Goal: Check status: Check status

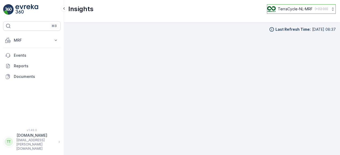
click at [286, 8] on p "TerraCycle-NL-MRF" at bounding box center [295, 8] width 35 height 5
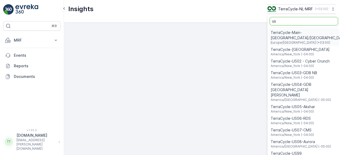
type input "us"
click at [297, 139] on span "TerraCycle-US08-Aurora" at bounding box center [301, 141] width 60 height 5
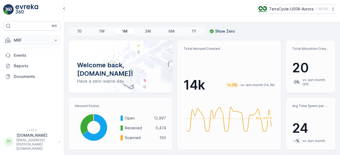
click at [25, 38] on p "MRF" at bounding box center [32, 40] width 36 height 5
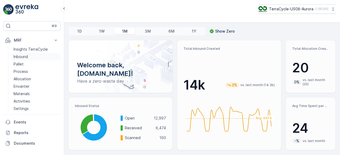
click at [19, 57] on p "Inbound" at bounding box center [21, 56] width 14 height 5
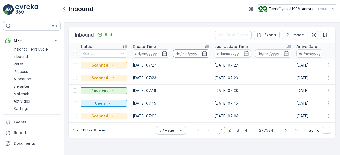
scroll to position [0, 219]
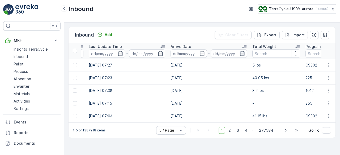
click at [241, 54] on icon "button" at bounding box center [242, 53] width 5 height 5
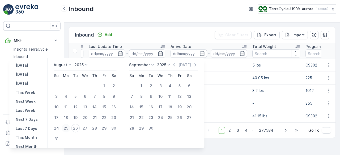
click at [69, 128] on div "25" at bounding box center [66, 128] width 8 height 8
type input "25.08.2025"
click at [69, 128] on div "25" at bounding box center [66, 128] width 8 height 8
type input "25.08.2025"
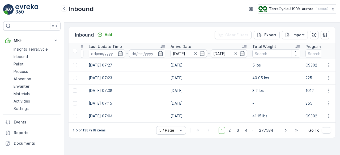
click at [177, 11] on div "Inbound TerraCycle-US08-Aurora ( -05:00 )" at bounding box center [201, 9] width 267 height 10
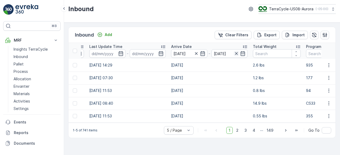
click at [235, 53] on icon "button" at bounding box center [236, 53] width 3 height 3
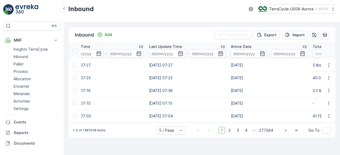
scroll to position [0, 131]
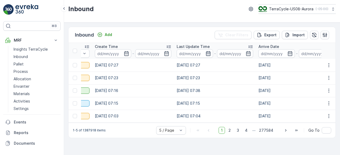
click at [206, 52] on icon "button" at bounding box center [208, 53] width 5 height 5
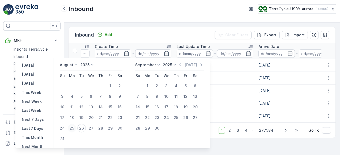
click at [73, 128] on div "25" at bounding box center [72, 128] width 8 height 8
type input "25.08.2025"
click at [73, 128] on div "25" at bounding box center [72, 128] width 8 height 8
type input "25.08.2025"
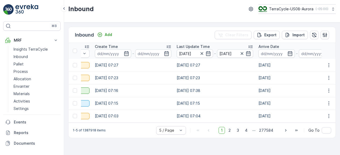
click at [192, 28] on div "Inbound Add Clear Filters Export Import" at bounding box center [202, 35] width 267 height 16
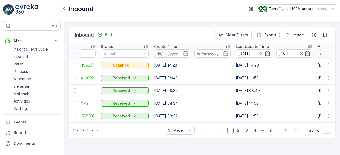
scroll to position [0, 44]
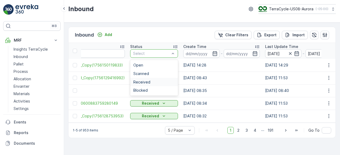
click at [136, 84] on span "Received" at bounding box center [141, 82] width 17 height 4
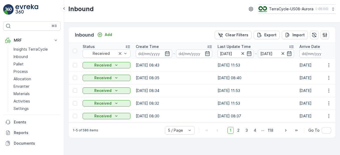
scroll to position [0, 91]
click at [246, 54] on icon "button" at bounding box center [248, 53] width 5 height 5
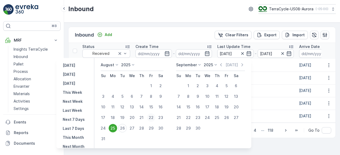
click at [155, 119] on div "22" at bounding box center [151, 118] width 8 height 8
type input "22.08.2025"
click at [155, 119] on div "22" at bounding box center [151, 118] width 8 height 8
type input "22.08.2025"
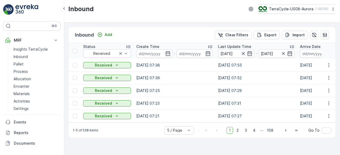
click at [241, 52] on icon "button" at bounding box center [243, 53] width 5 height 5
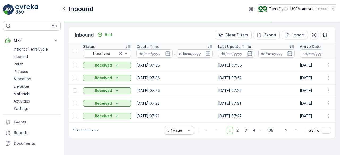
scroll to position [0, 150]
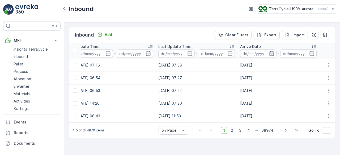
click at [269, 52] on icon "button" at bounding box center [271, 53] width 5 height 5
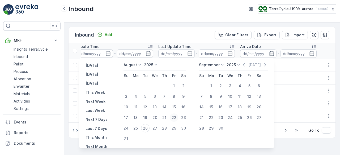
click at [176, 117] on div "22" at bounding box center [174, 118] width 8 height 8
type input "22.08.2025"
click at [176, 117] on div "22" at bounding box center [174, 118] width 8 height 8
type input "22.08.2025"
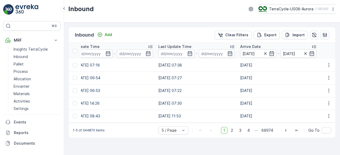
click at [187, 6] on div "Inbound TerraCycle-US08-Aurora ( -05:00 )" at bounding box center [201, 9] width 267 height 10
click at [18, 70] on p "Process" at bounding box center [21, 71] width 14 height 5
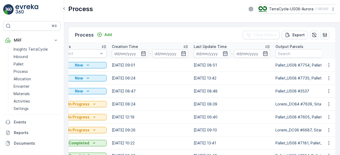
scroll to position [0, 66]
click at [225, 52] on icon "button" at bounding box center [224, 53] width 5 height 5
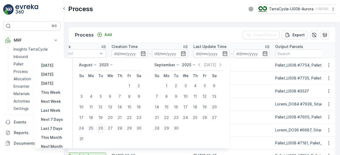
click at [93, 128] on div "25" at bounding box center [91, 128] width 8 height 8
type input "25.08.2025"
click at [93, 128] on div "25" at bounding box center [91, 128] width 8 height 8
type input "25.08.2025"
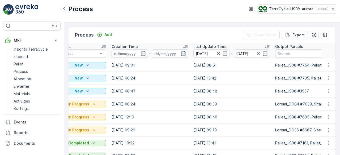
click at [200, 27] on div "Process Add Clear Filters Export" at bounding box center [202, 35] width 267 height 16
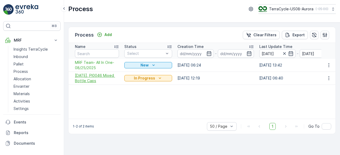
click at [91, 81] on span "08/19/25, PI0046 Mixed Bottle Caps" at bounding box center [97, 78] width 44 height 11
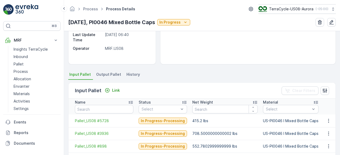
scroll to position [77, 0]
click at [136, 72] on span "History" at bounding box center [133, 74] width 14 height 5
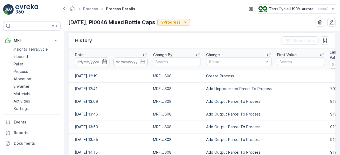
scroll to position [128, 0]
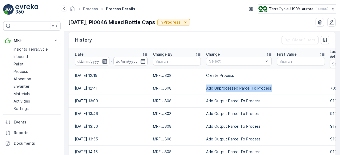
drag, startPoint x: 206, startPoint y: 87, endPoint x: 269, endPoint y: 89, distance: 63.2
click at [269, 89] on td "Add Unprocessed Parcel To Process" at bounding box center [238, 88] width 71 height 13
copy td "Add Unprocessed Parcel To Process"
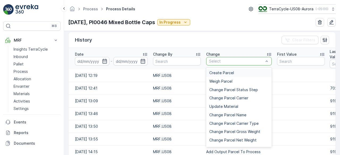
click at [224, 59] on div at bounding box center [236, 61] width 56 height 4
paste input "Add Unprocessed Parcel To Process"
type input "Add Unprocessed Parcel To Process"
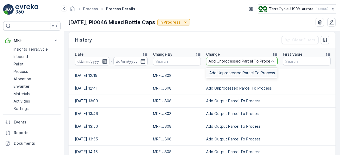
scroll to position [0, 4]
click at [221, 71] on span "Add Unprocessed Parcel To Process" at bounding box center [242, 73] width 66 height 4
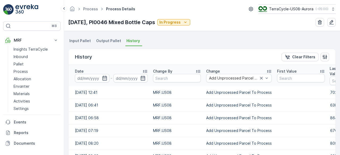
scroll to position [110, 0]
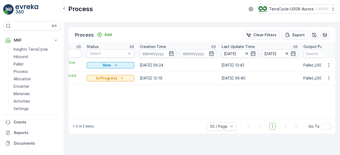
scroll to position [0, 38]
click at [291, 54] on icon "button" at bounding box center [292, 53] width 5 height 5
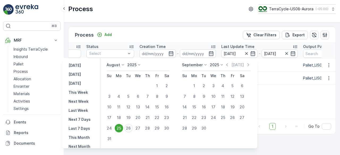
click at [132, 128] on div "26" at bounding box center [128, 128] width 8 height 8
type input "26.08.2025"
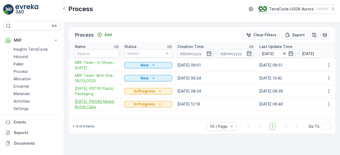
click at [85, 100] on span "08/19/25, PI0046 Mixed Bottle Caps" at bounding box center [97, 104] width 44 height 11
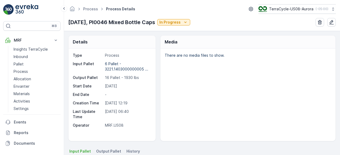
scroll to position [76, 0]
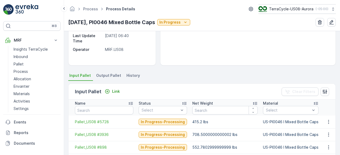
click at [126, 75] on span "History" at bounding box center [133, 75] width 14 height 5
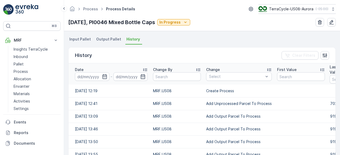
scroll to position [113, 0]
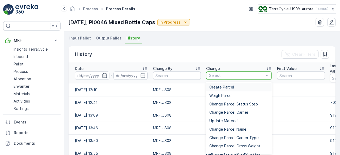
click at [215, 76] on div at bounding box center [236, 76] width 56 height 4
paste input "Add Unprocessed Parcel To Process"
type input "Add Unprocessed Parcel To Process"
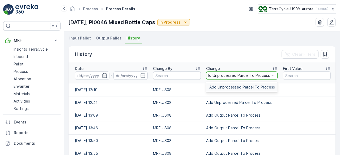
click at [217, 84] on div "Add Unprocessed Parcel To Process" at bounding box center [241, 87] width 71 height 8
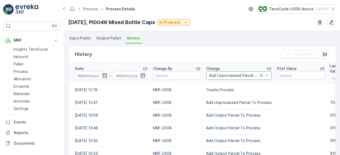
scroll to position [0, 0]
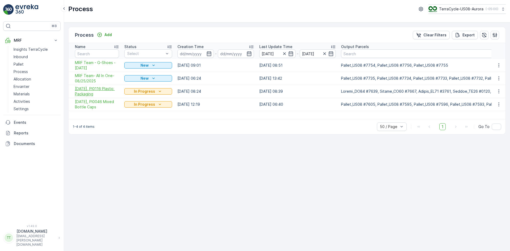
click at [84, 90] on span "08/20/25, PI0116 Plastic Packaging" at bounding box center [97, 91] width 44 height 11
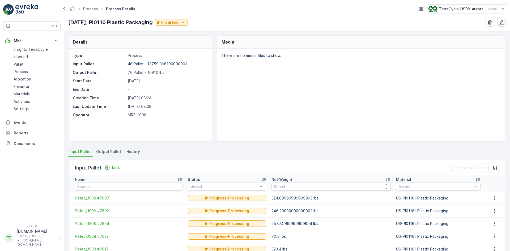
click at [126, 151] on span "History" at bounding box center [133, 151] width 14 height 5
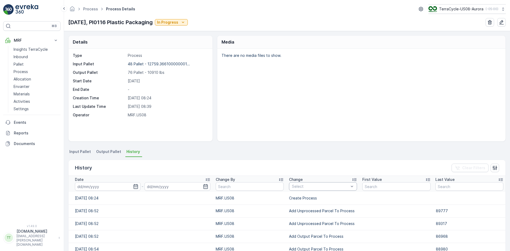
click at [299, 155] on div at bounding box center [320, 186] width 58 height 4
paste input "Add Unprocessed Parcel To Process"
type input "Add Unprocessed Parcel To Process"
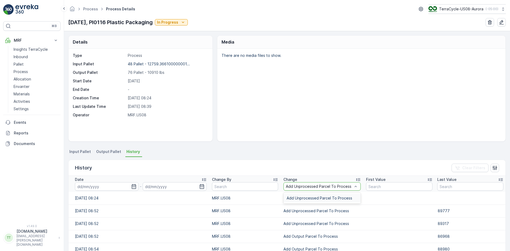
click at [299, 155] on span "Add Unprocessed Parcel To Process" at bounding box center [320, 198] width 66 height 4
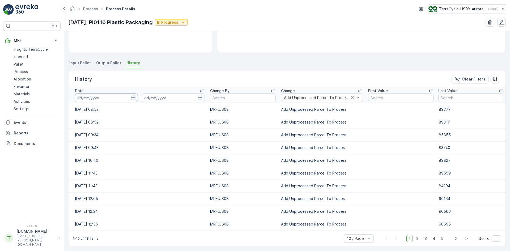
scroll to position [91, 0]
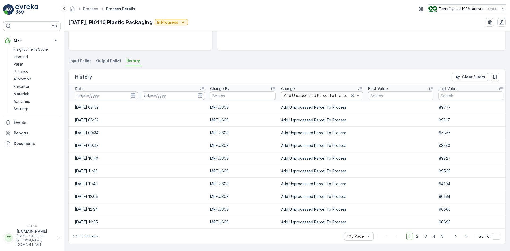
click at [132, 94] on icon "button" at bounding box center [133, 95] width 5 height 5
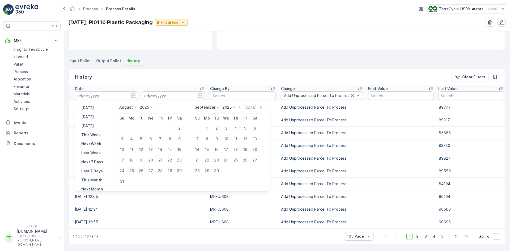
click at [132, 155] on div "25" at bounding box center [131, 171] width 8 height 8
type input "25.08.2025"
click at [132, 155] on div "25" at bounding box center [131, 171] width 8 height 8
type input "25.08.2025"
click at [283, 19] on div "08/20/25, PI0116 Plastic Packaging In Progress" at bounding box center [286, 22] width 437 height 8
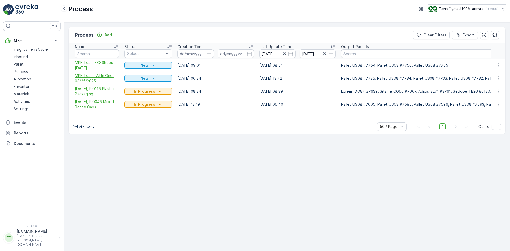
click at [89, 78] on span "MRF Team- All In One-08/25/2025" at bounding box center [97, 78] width 44 height 11
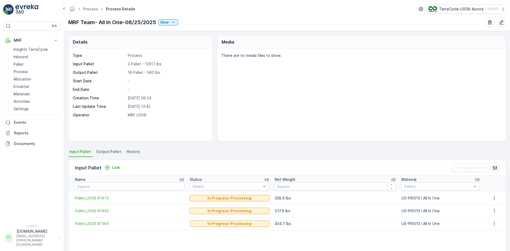
click at [131, 153] on span "History" at bounding box center [133, 151] width 14 height 5
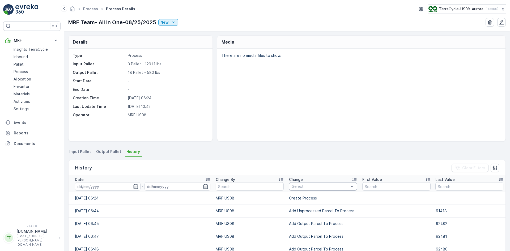
click at [305, 155] on div at bounding box center [320, 186] width 58 height 4
paste input "Add Unprocessed Parcel To Process"
type input "Add Unprocessed Parcel To Process"
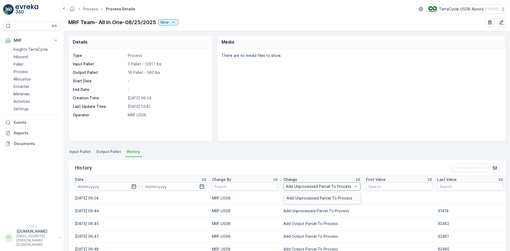
click at [302, 155] on span "Add Unprocessed Parcel To Process" at bounding box center [320, 198] width 66 height 4
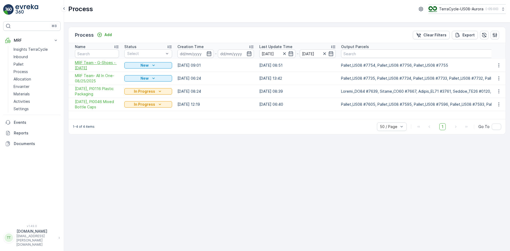
click at [90, 63] on span "MRF Team - G-Shoes - 08/25/2025" at bounding box center [97, 65] width 44 height 11
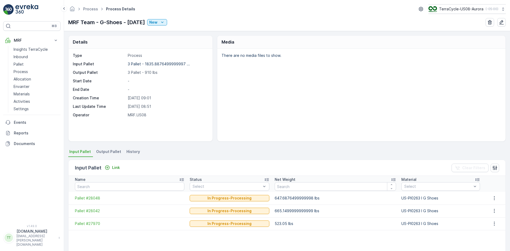
click at [128, 152] on span "History" at bounding box center [133, 151] width 14 height 5
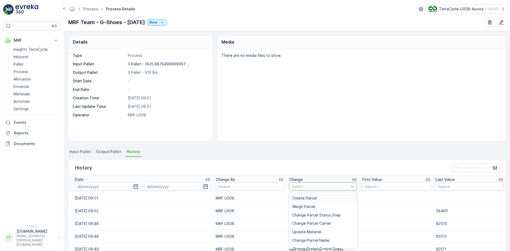
click at [322, 155] on div at bounding box center [320, 186] width 58 height 4
paste input "Add Unprocessed Parcel To Process"
type input "Add Unprocessed Parcel To Process"
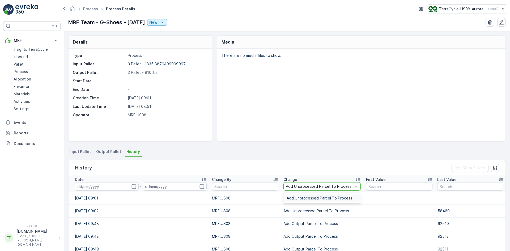
click at [308, 155] on span "Add Unprocessed Parcel To Process" at bounding box center [320, 198] width 66 height 4
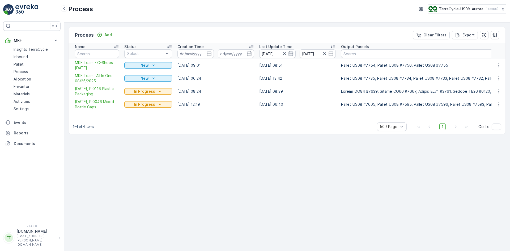
click at [291, 52] on icon "button" at bounding box center [290, 53] width 5 height 5
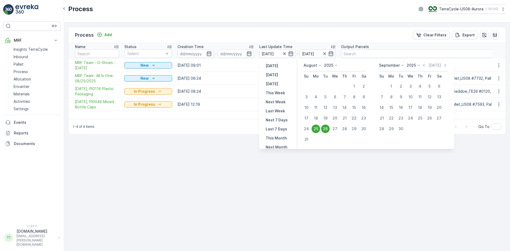
click at [340, 118] on div "22" at bounding box center [354, 118] width 8 height 8
type input "22.08.2025"
click at [326, 129] on div "26" at bounding box center [325, 129] width 8 height 8
type input "26.08.2025"
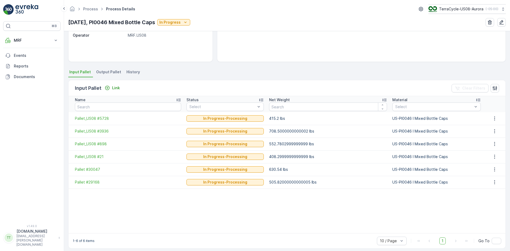
click at [130, 69] on span "History" at bounding box center [133, 71] width 14 height 5
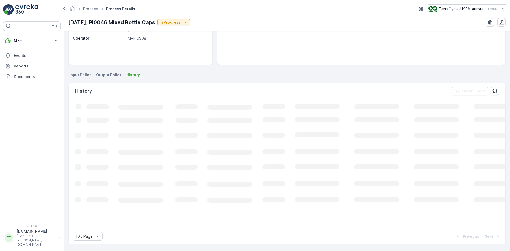
scroll to position [77, 0]
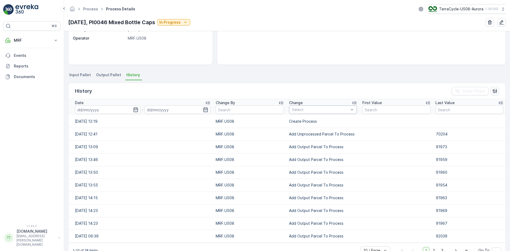
click at [300, 108] on div at bounding box center [320, 110] width 58 height 4
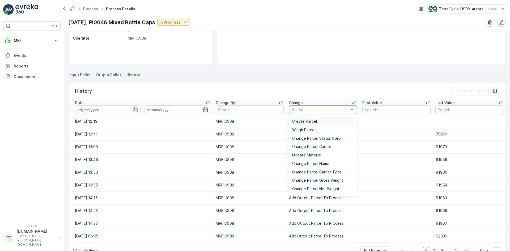
paste input "Add Unprocessed Parcel To Process"
type input "Add Unprocessed Parcel To Process"
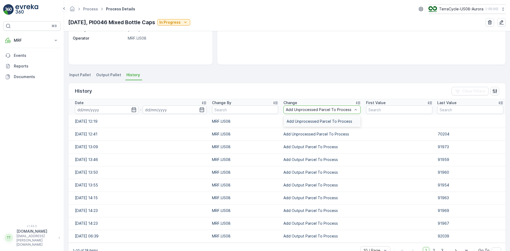
click at [304, 122] on span "Add Unprocessed Parcel To Process" at bounding box center [320, 121] width 66 height 4
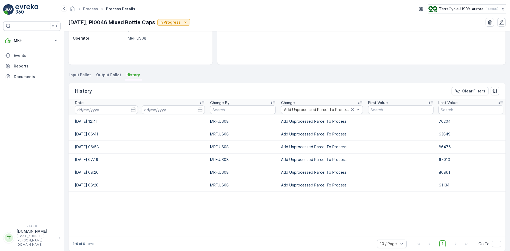
click at [131, 109] on icon "button" at bounding box center [133, 109] width 5 height 5
click at [271, 65] on div "Media There are no media files to show." at bounding box center [361, 12] width 289 height 106
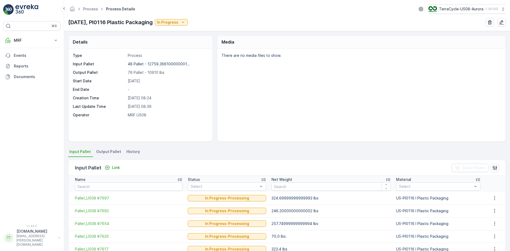
click at [134, 150] on span "History" at bounding box center [133, 151] width 14 height 5
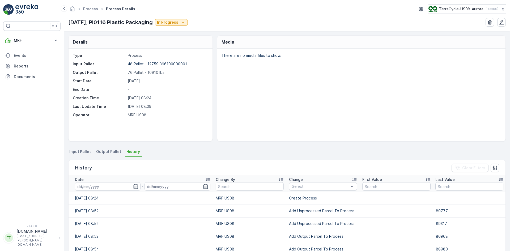
scroll to position [27, 0]
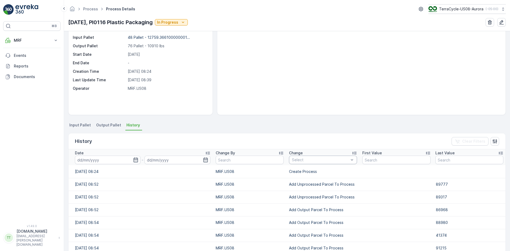
click at [304, 161] on div at bounding box center [320, 160] width 58 height 4
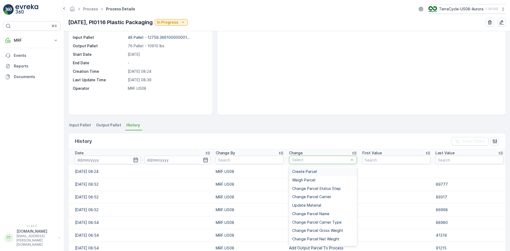
paste input "Add Unprocessed Parcel To Process"
type input "Add Unprocessed Parcel To Process"
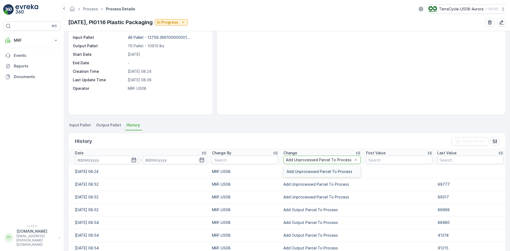
click at [304, 171] on span "Add Unprocessed Parcel To Process" at bounding box center [320, 171] width 66 height 4
click at [133, 159] on icon "button" at bounding box center [133, 159] width 5 height 5
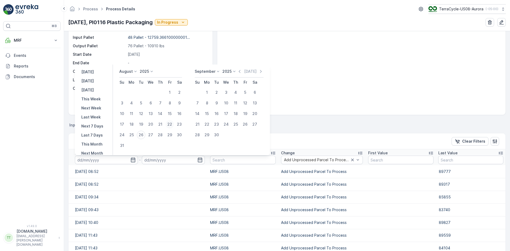
click at [170, 126] on div "22" at bounding box center [169, 124] width 8 height 8
type input "22.08.2025"
click at [170, 126] on div "22" at bounding box center [169, 124] width 8 height 8
type input "22.08.2025"
click at [332, 83] on div "There are no media files to show." at bounding box center [361, 68] width 288 height 93
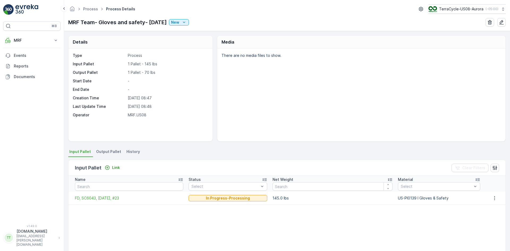
click at [131, 153] on span "History" at bounding box center [133, 151] width 14 height 5
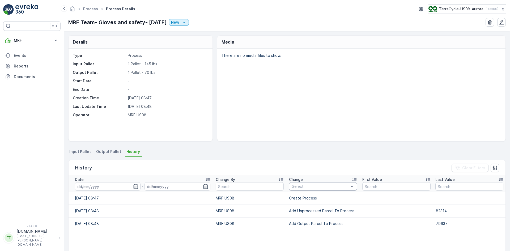
click at [306, 184] on div at bounding box center [320, 186] width 58 height 4
paste input "Add Unprocessed Parcel To Process"
type input "Add Unprocessed Parcel To Process"
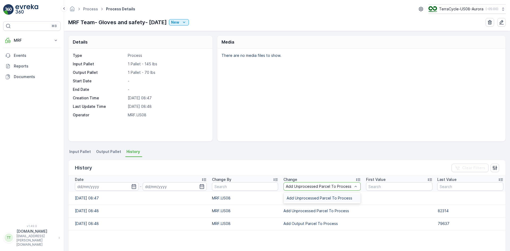
click at [304, 196] on span "Add Unprocessed Parcel To Process" at bounding box center [320, 198] width 66 height 4
